Goal: Task Accomplishment & Management: Manage account settings

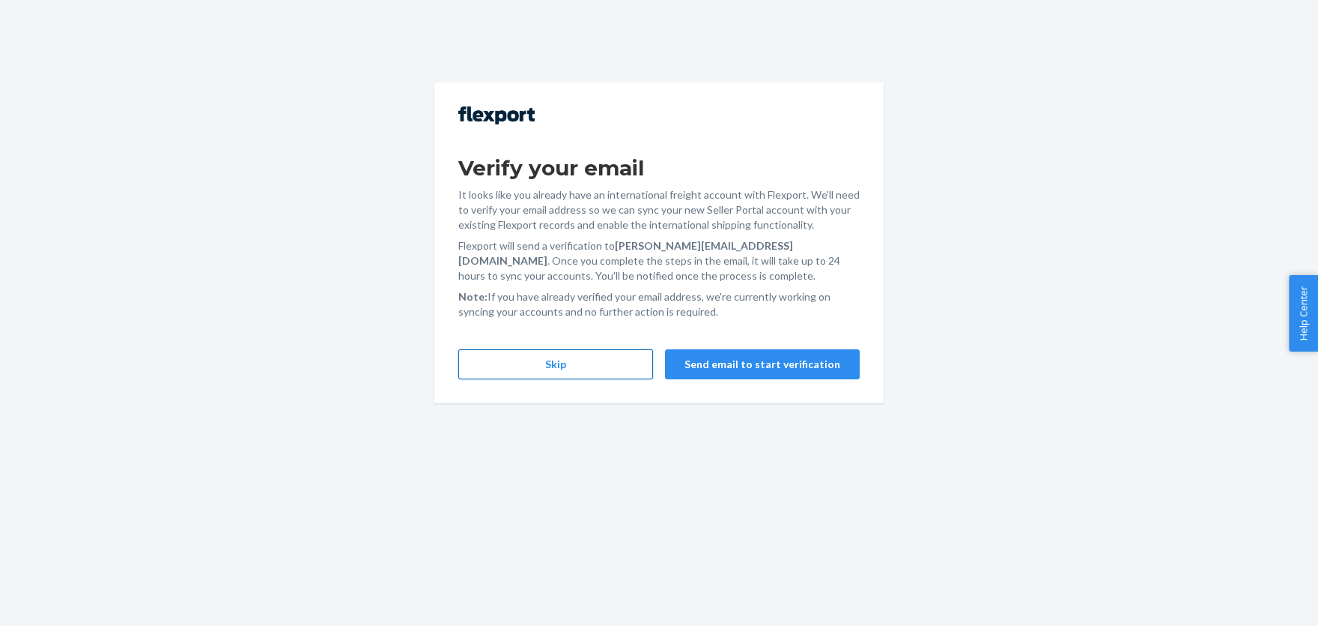
click at [520, 356] on button "Skip" at bounding box center [555, 364] width 195 height 30
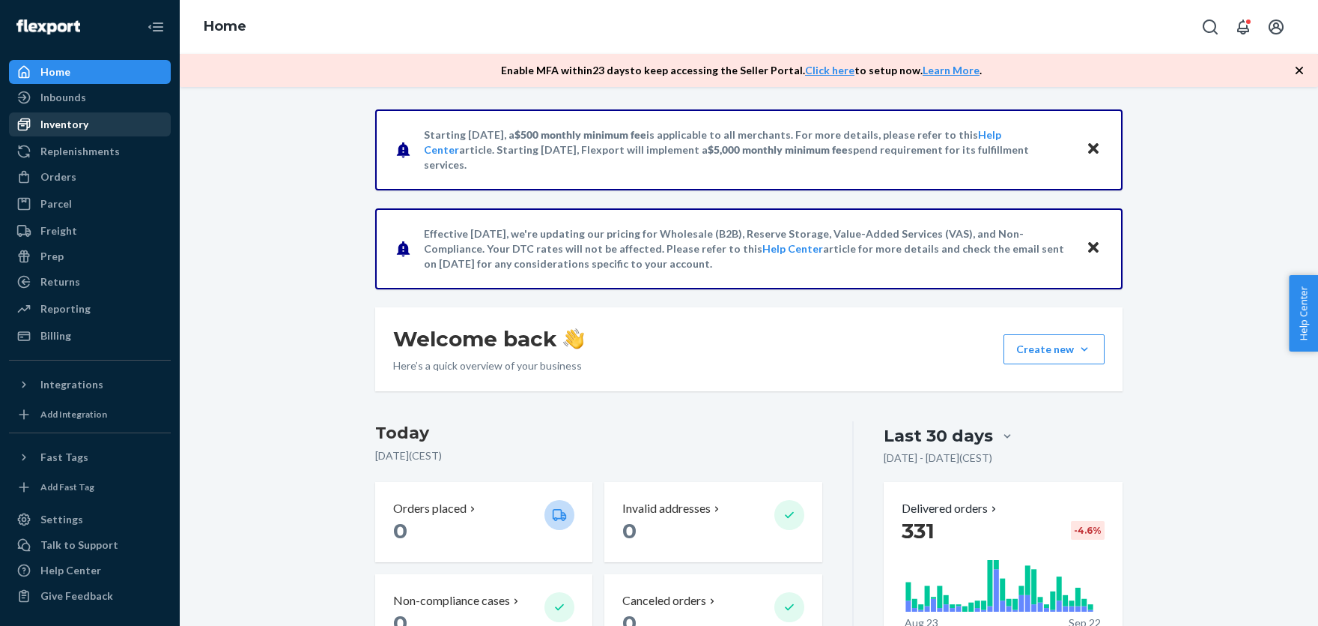
drag, startPoint x: 58, startPoint y: 119, endPoint x: 82, endPoint y: 125, distance: 24.7
click at [58, 120] on div "Inventory" at bounding box center [64, 124] width 48 height 15
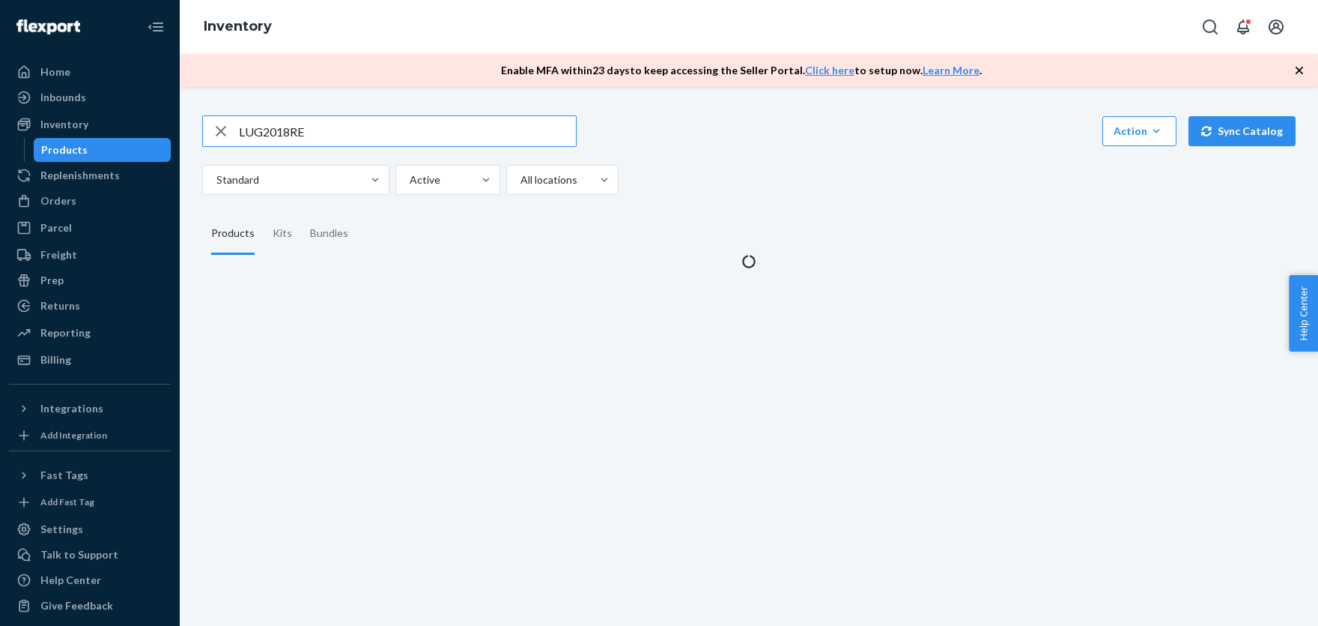
type input "LUG2018RE"
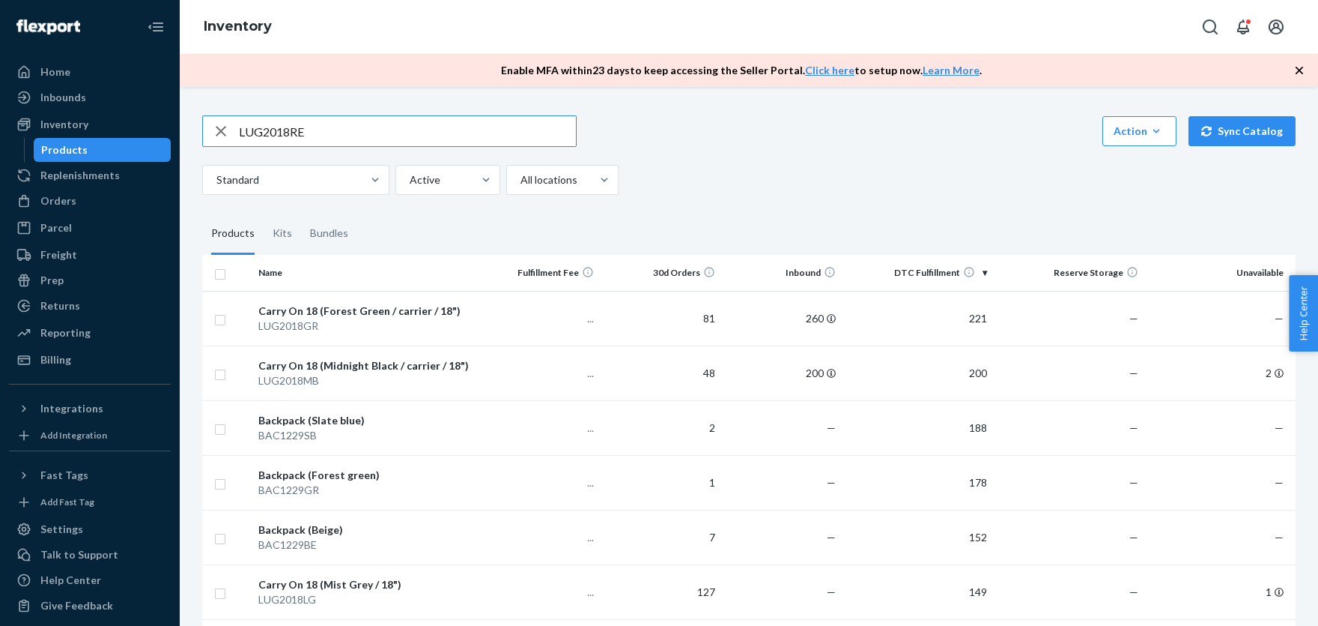
click at [315, 130] on input "LUG2018RE" at bounding box center [407, 131] width 337 height 30
